Goal: Task Accomplishment & Management: Complete application form

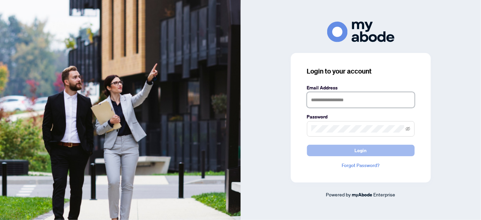
type input "**********"
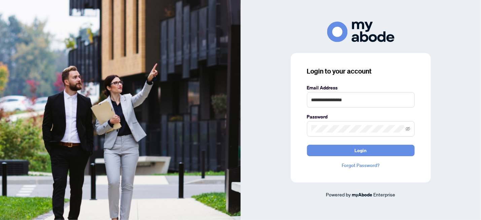
drag, startPoint x: 360, startPoint y: 151, endPoint x: 328, endPoint y: 166, distance: 36.2
click at [361, 151] on span "Login" at bounding box center [361, 150] width 12 height 11
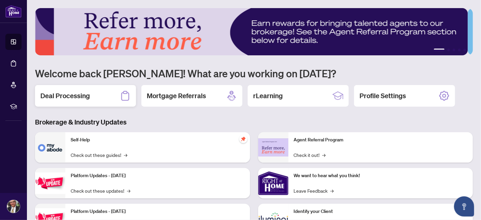
click at [73, 96] on h2 "Deal Processing" at bounding box center [65, 95] width 50 height 9
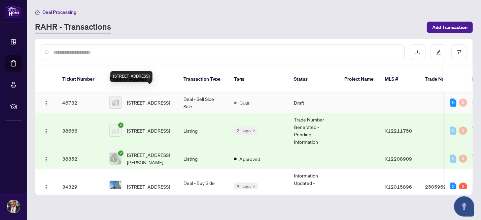
click at [139, 99] on span "186 Lamprey Street, Ottawa, ON, Canada" at bounding box center [148, 102] width 43 height 7
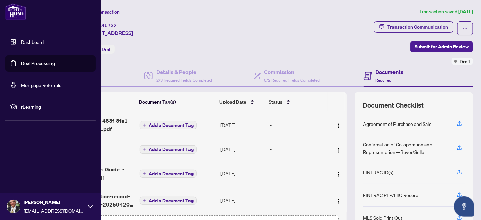
click at [23, 63] on link "Deal Processing" at bounding box center [38, 63] width 34 height 6
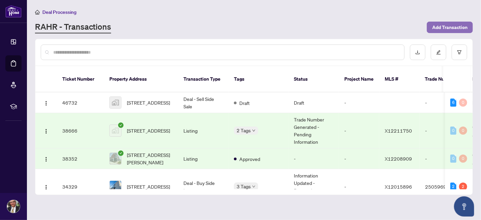
click at [449, 24] on span "Add Transaction" at bounding box center [449, 27] width 35 height 11
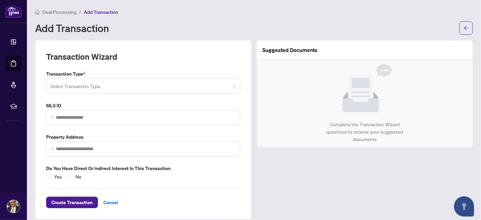
click at [96, 83] on input "search" at bounding box center [140, 86] width 180 height 15
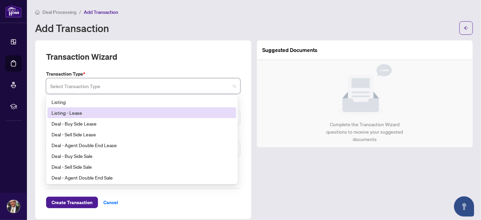
click at [81, 112] on div "Listing - Lease" at bounding box center [142, 112] width 181 height 7
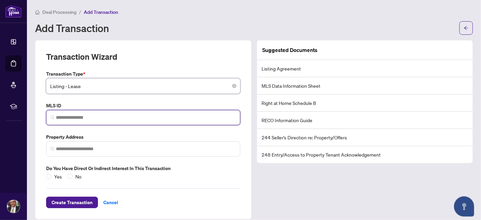
click at [105, 117] on input "search" at bounding box center [146, 117] width 180 height 7
paste input "*********"
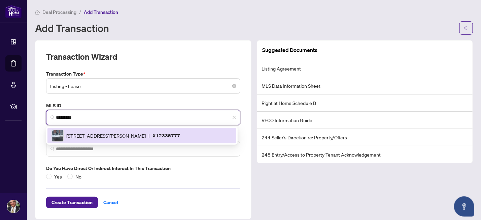
scroll to position [7, 0]
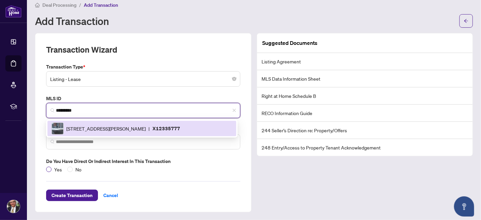
type input "*********"
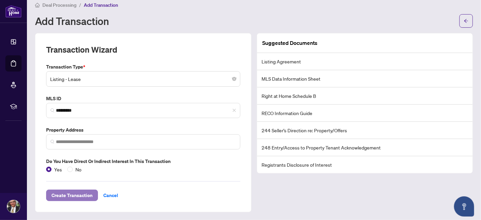
click at [80, 194] on span "Create Transaction" at bounding box center [72, 195] width 41 height 11
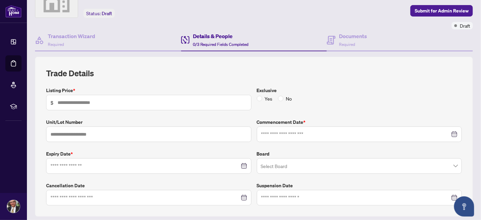
scroll to position [78, 0]
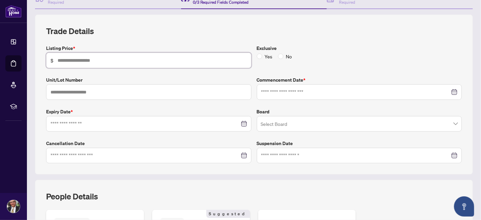
click at [76, 58] on input "text" at bounding box center [153, 60] width 190 height 7
type input "**"
click at [284, 56] on span "No" at bounding box center [289, 56] width 11 height 7
click at [448, 91] on div at bounding box center [359, 91] width 197 height 7
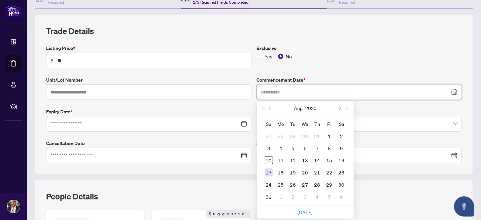
type input "**********"
click at [265, 160] on div "10" at bounding box center [269, 160] width 8 height 8
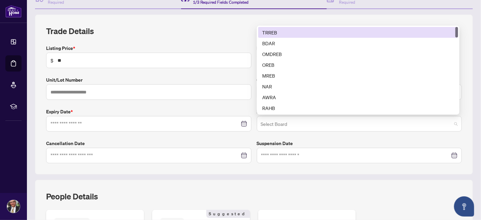
click at [450, 122] on span at bounding box center [359, 123] width 197 height 13
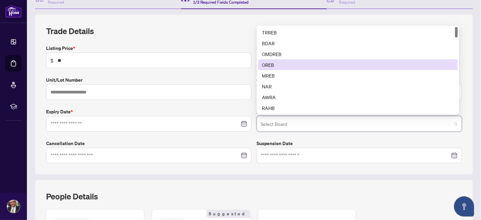
click at [271, 65] on div "OREB" at bounding box center [358, 64] width 192 height 7
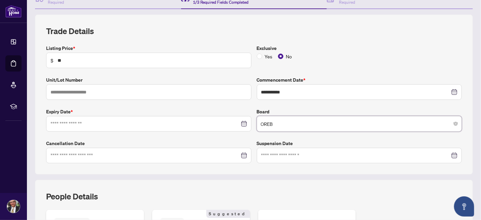
click at [450, 156] on div at bounding box center [359, 155] width 197 height 7
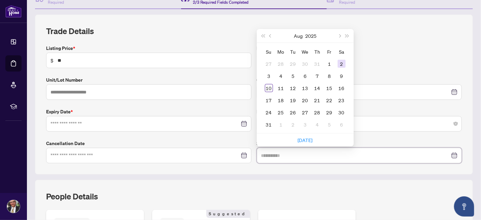
type input "**********"
click at [338, 35] on span "Next month (PageDown)" at bounding box center [339, 35] width 3 height 3
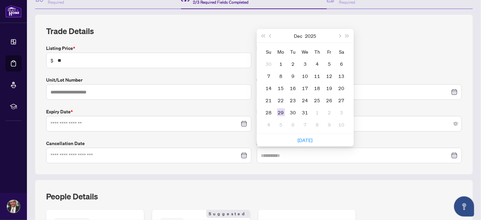
click at [278, 112] on div "29" at bounding box center [281, 112] width 8 height 8
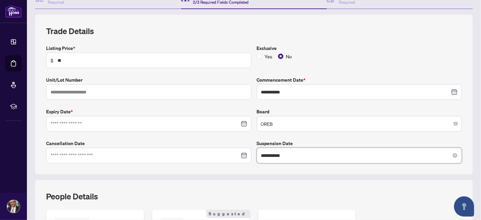
click at [292, 154] on input "**********" at bounding box center [355, 155] width 189 height 7
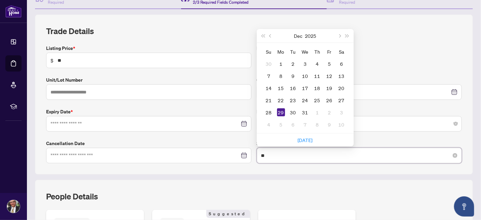
type input "*"
type input "**********"
click at [241, 123] on div at bounding box center [149, 123] width 197 height 7
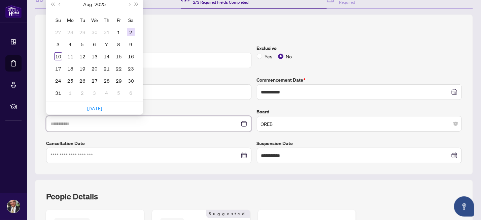
type input "**********"
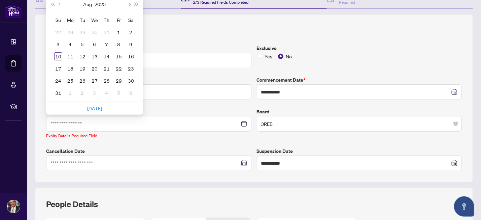
click at [131, 2] on button "Next month (PageDown)" at bounding box center [128, 3] width 7 height 13
type input "**********"
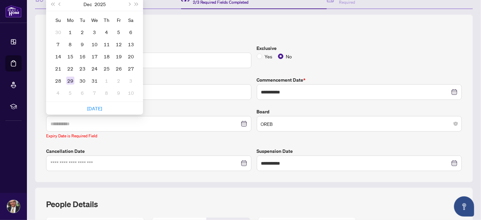
click at [70, 78] on div "29" at bounding box center [70, 80] width 8 height 8
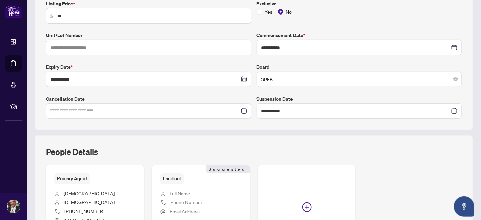
scroll to position [184, 0]
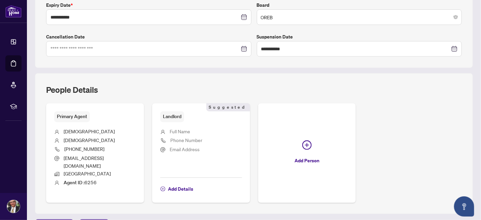
click at [184, 132] on span "Full Name" at bounding box center [180, 131] width 21 height 6
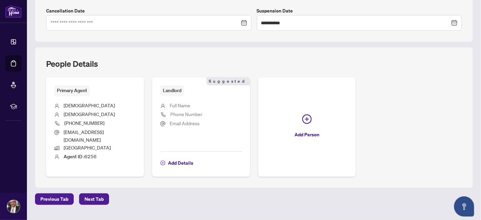
scroll to position [219, 0]
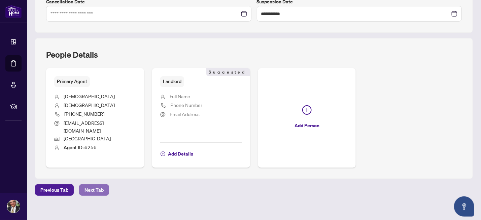
click at [95, 184] on span "Next Tab" at bounding box center [94, 189] width 19 height 11
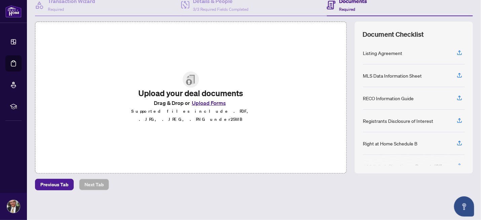
scroll to position [71, 0]
click at [203, 106] on button "Upload Forms" at bounding box center [209, 102] width 38 height 9
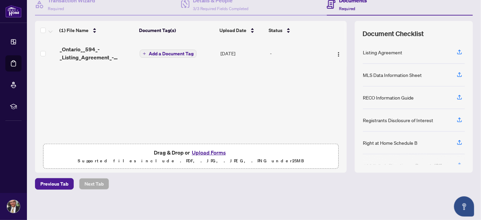
click at [211, 150] on button "Upload Forms" at bounding box center [209, 152] width 38 height 9
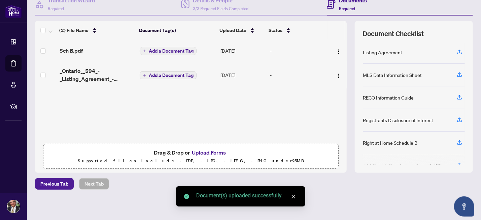
click at [208, 152] on button "Upload Forms" at bounding box center [209, 152] width 38 height 9
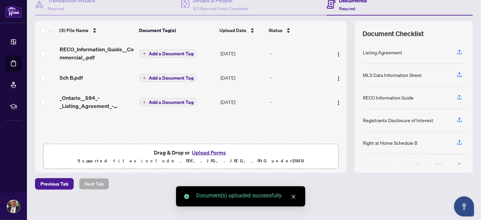
click at [211, 152] on button "Upload Forms" at bounding box center [209, 152] width 38 height 9
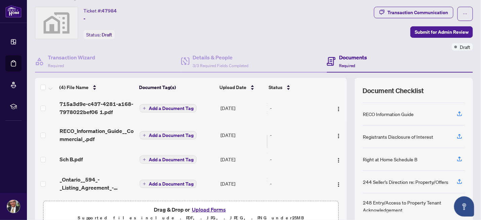
scroll to position [35, 0]
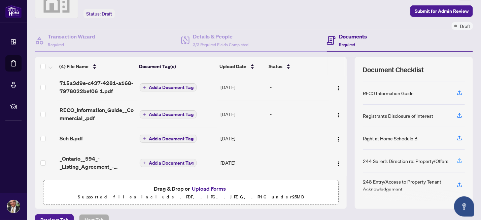
click at [457, 159] on icon "button" at bounding box center [460, 160] width 6 height 6
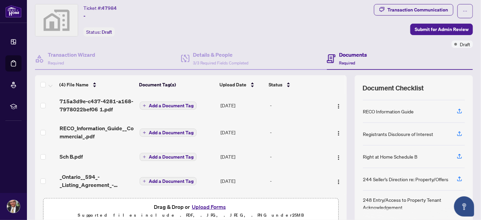
scroll to position [1, 0]
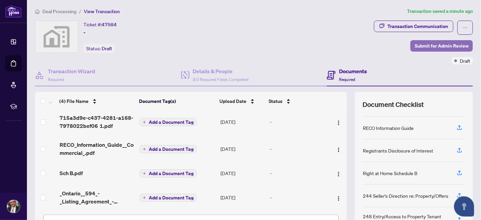
click at [432, 45] on span "Submit for Admin Review" at bounding box center [442, 45] width 54 height 11
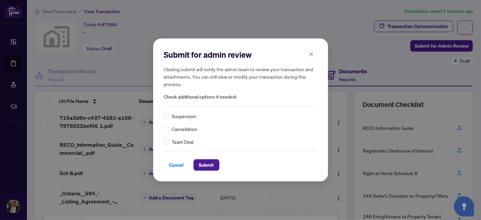
click at [179, 163] on span "Cancel" at bounding box center [176, 164] width 15 height 11
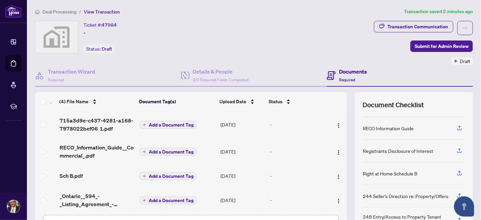
scroll to position [0, 0]
click at [69, 40] on img at bounding box center [56, 38] width 42 height 32
click at [63, 12] on span "Deal Processing" at bounding box center [59, 12] width 34 height 6
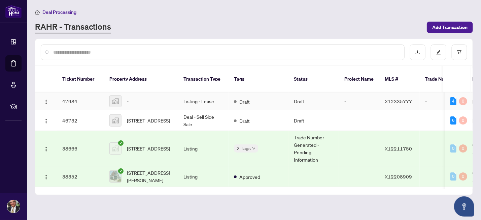
click at [397, 98] on span "X12335777" at bounding box center [398, 101] width 27 height 6
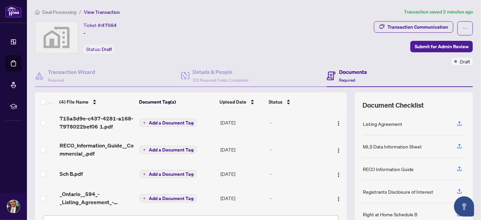
click at [53, 10] on span "Deal Processing" at bounding box center [59, 12] width 34 height 6
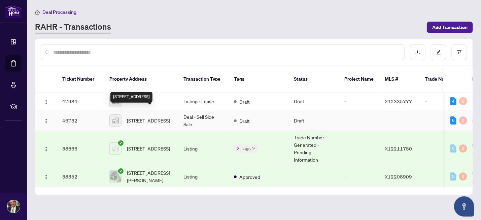
click at [145, 117] on span "186 Lamprey Street, Ottawa, ON, Canada" at bounding box center [148, 120] width 43 height 7
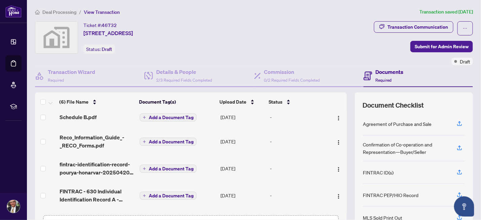
scroll to position [22, 0]
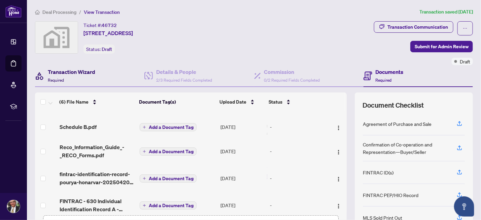
click at [68, 72] on h4 "Transaction Wizard" at bounding box center [71, 72] width 47 height 8
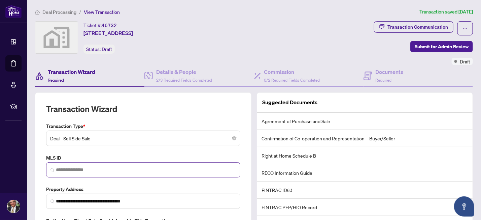
scroll to position [35, 0]
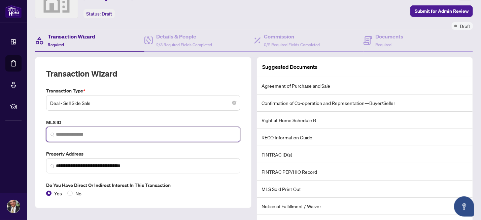
click at [85, 135] on input "search" at bounding box center [146, 134] width 180 height 7
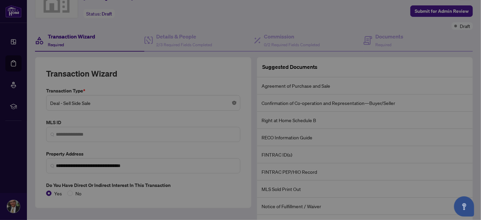
click at [231, 102] on body "**********" at bounding box center [240, 110] width 481 height 220
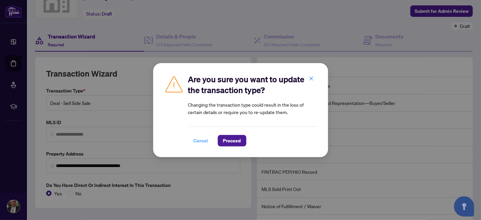
click at [203, 139] on span "Cancel" at bounding box center [201, 140] width 15 height 11
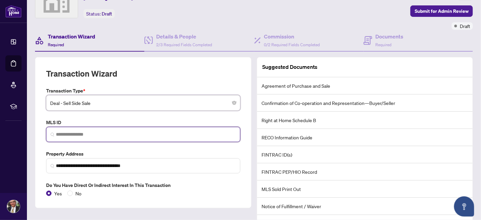
click at [90, 131] on input "search" at bounding box center [146, 134] width 180 height 7
paste input "*********"
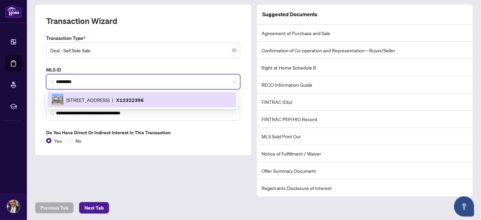
scroll to position [112, 0]
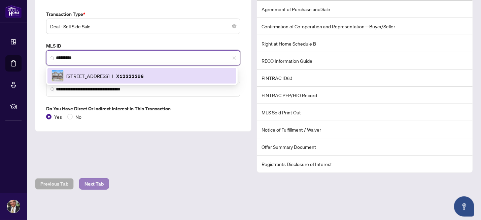
type input "*********"
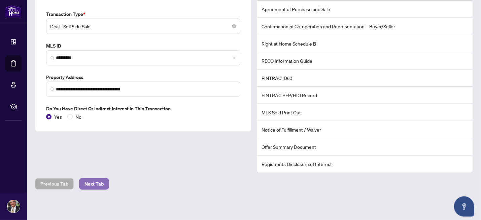
click at [94, 183] on span "Next Tab" at bounding box center [94, 183] width 19 height 11
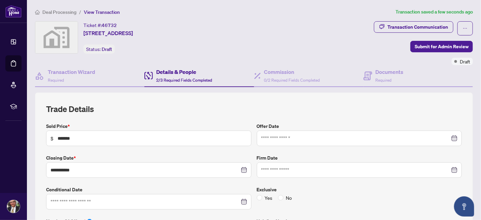
click at [56, 11] on span "Deal Processing" at bounding box center [59, 12] width 34 height 6
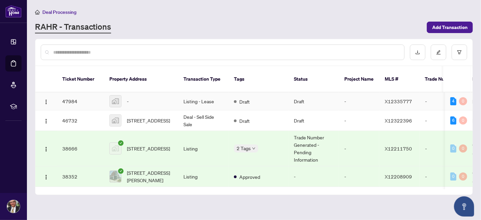
click at [141, 95] on div "-" at bounding box center [140, 101] width 63 height 12
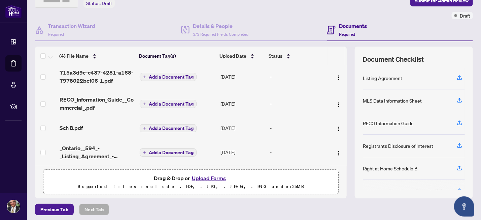
scroll to position [35, 0]
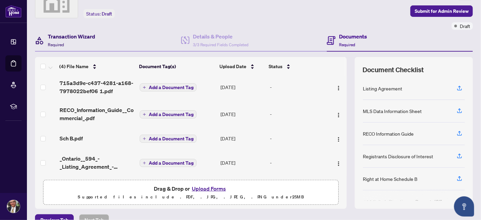
click at [67, 34] on h4 "Transaction Wizard" at bounding box center [71, 36] width 47 height 8
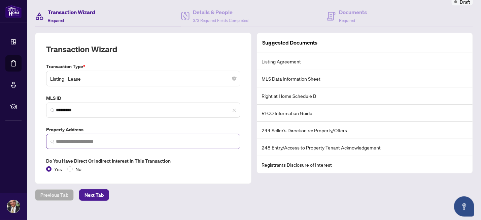
scroll to position [71, 0]
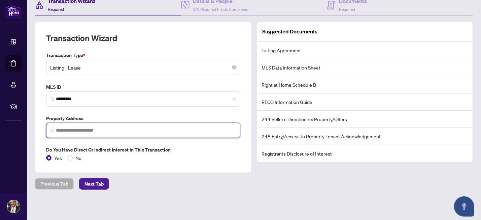
click at [88, 130] on input "search" at bounding box center [146, 130] width 180 height 7
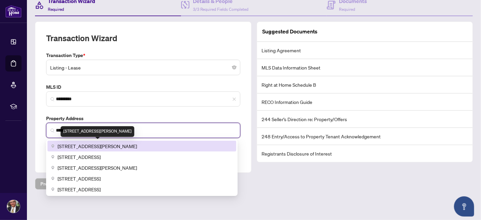
drag, startPoint x: 96, startPoint y: 145, endPoint x: 111, endPoint y: 165, distance: 24.8
click at [96, 145] on span "393 Codd's Road, Ottawa, ON, Canada" at bounding box center [97, 145] width 79 height 7
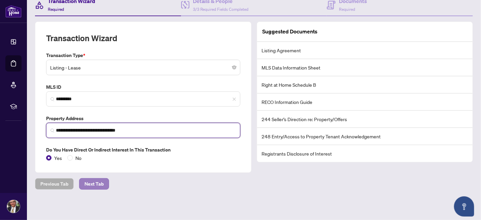
type input "**********"
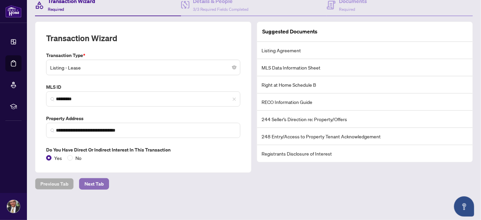
click at [99, 181] on span "Next Tab" at bounding box center [94, 183] width 19 height 11
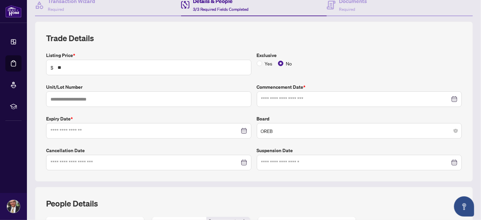
type input "**********"
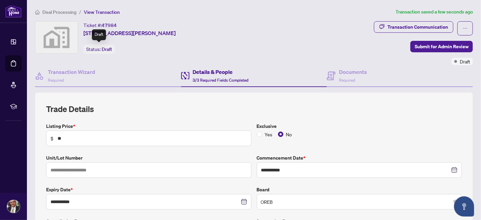
click at [102, 51] on span "Draft" at bounding box center [107, 49] width 10 height 6
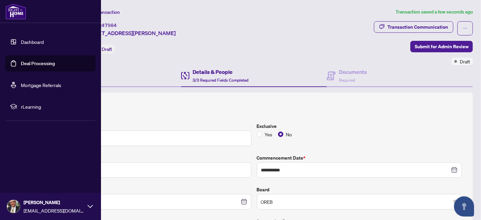
click at [31, 63] on link "Deal Processing" at bounding box center [38, 63] width 34 height 6
